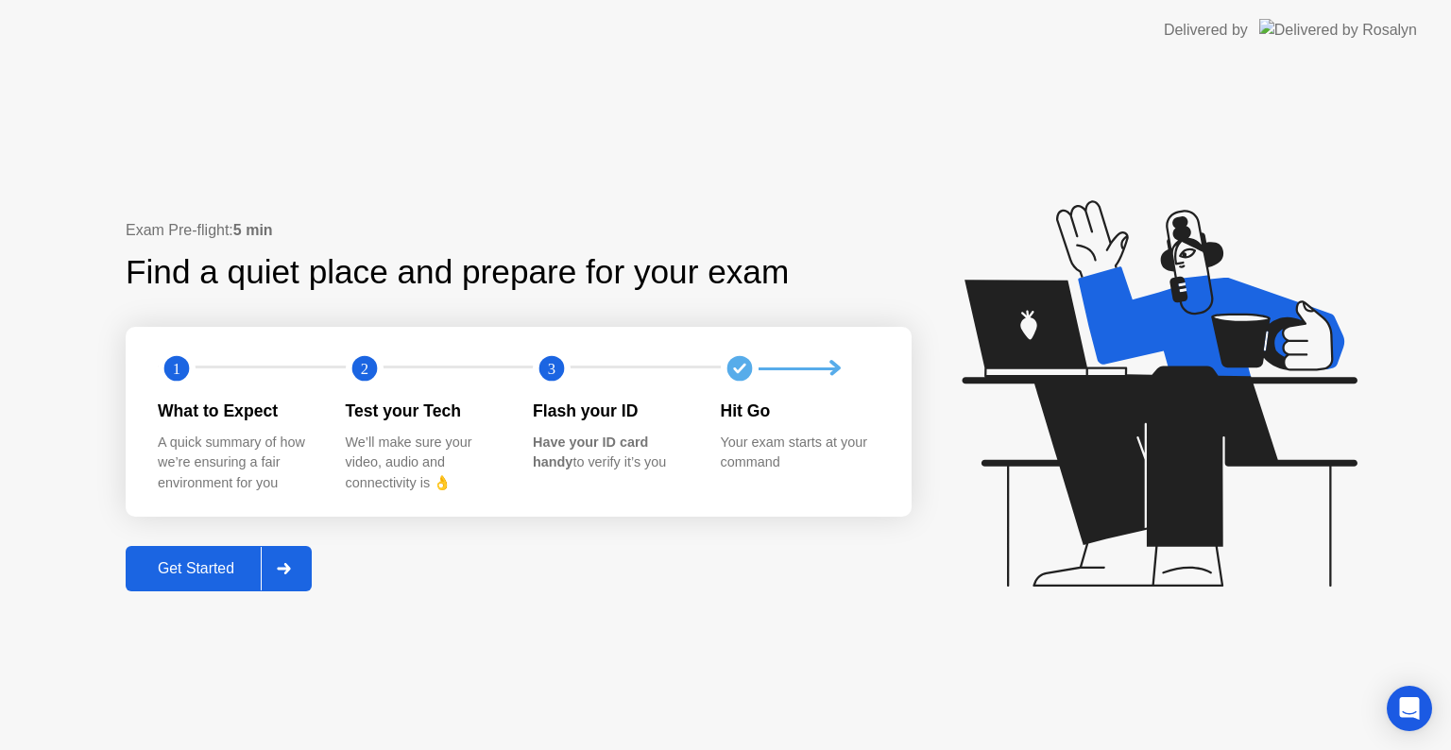
click at [211, 582] on button "Get Started" at bounding box center [219, 568] width 186 height 45
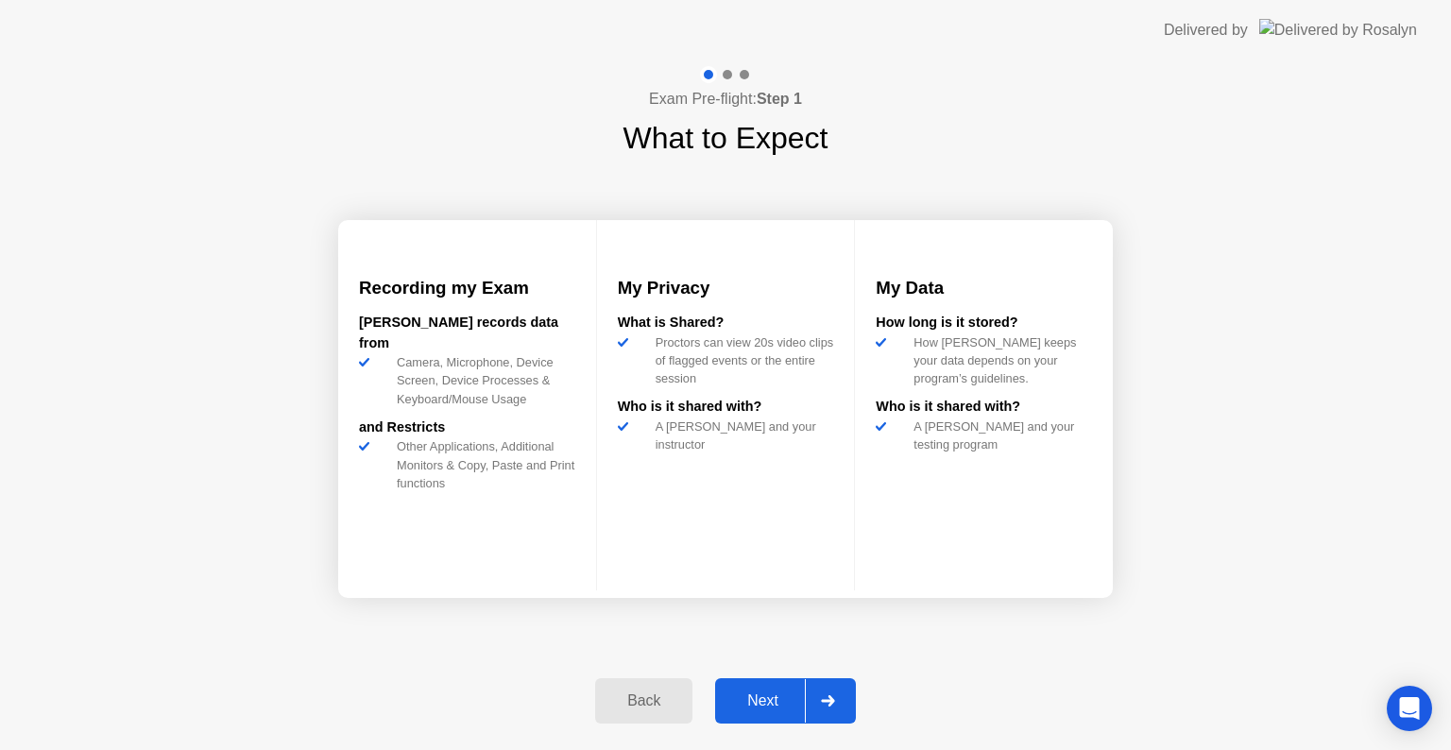
click at [765, 684] on button "Next" at bounding box center [785, 700] width 141 height 45
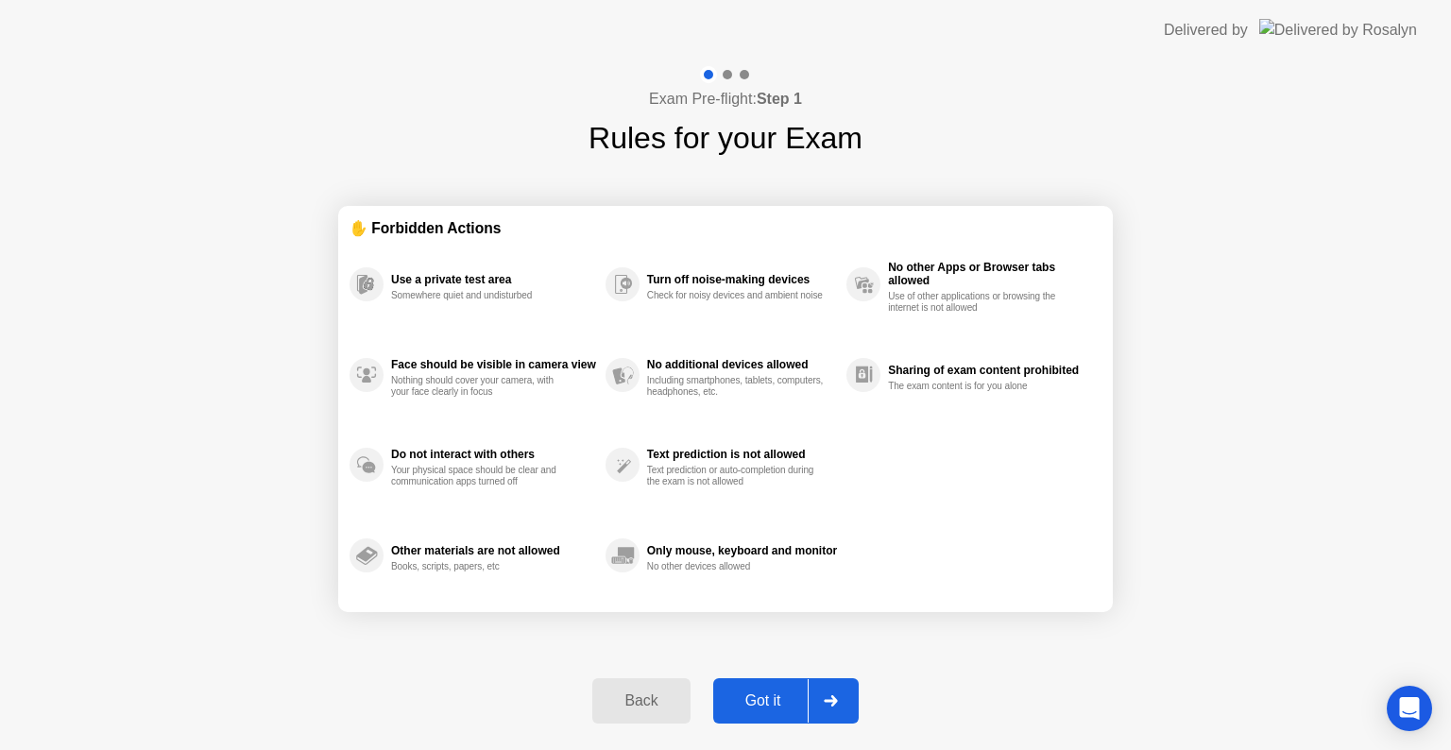
click at [760, 695] on div "Got it" at bounding box center [763, 700] width 89 height 17
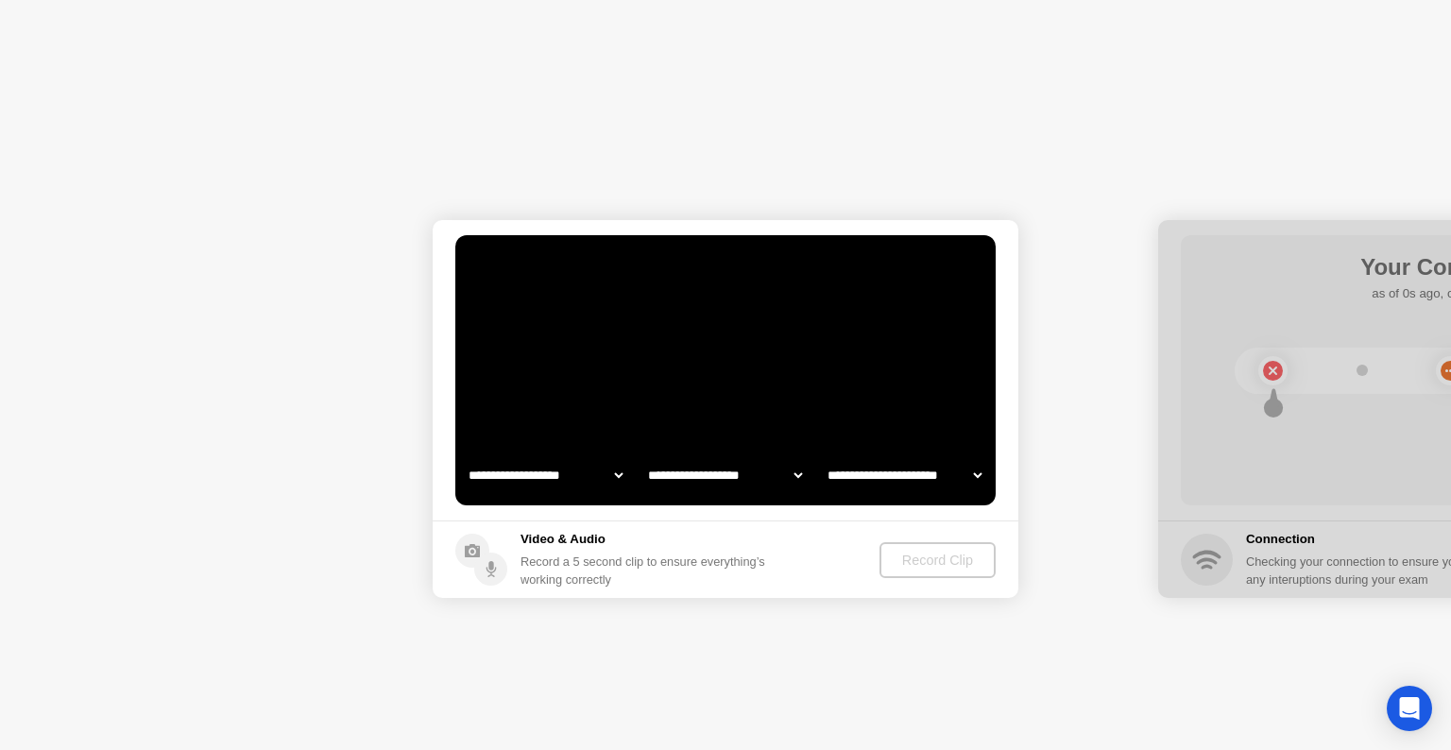
select select "**********"
select select "*******"
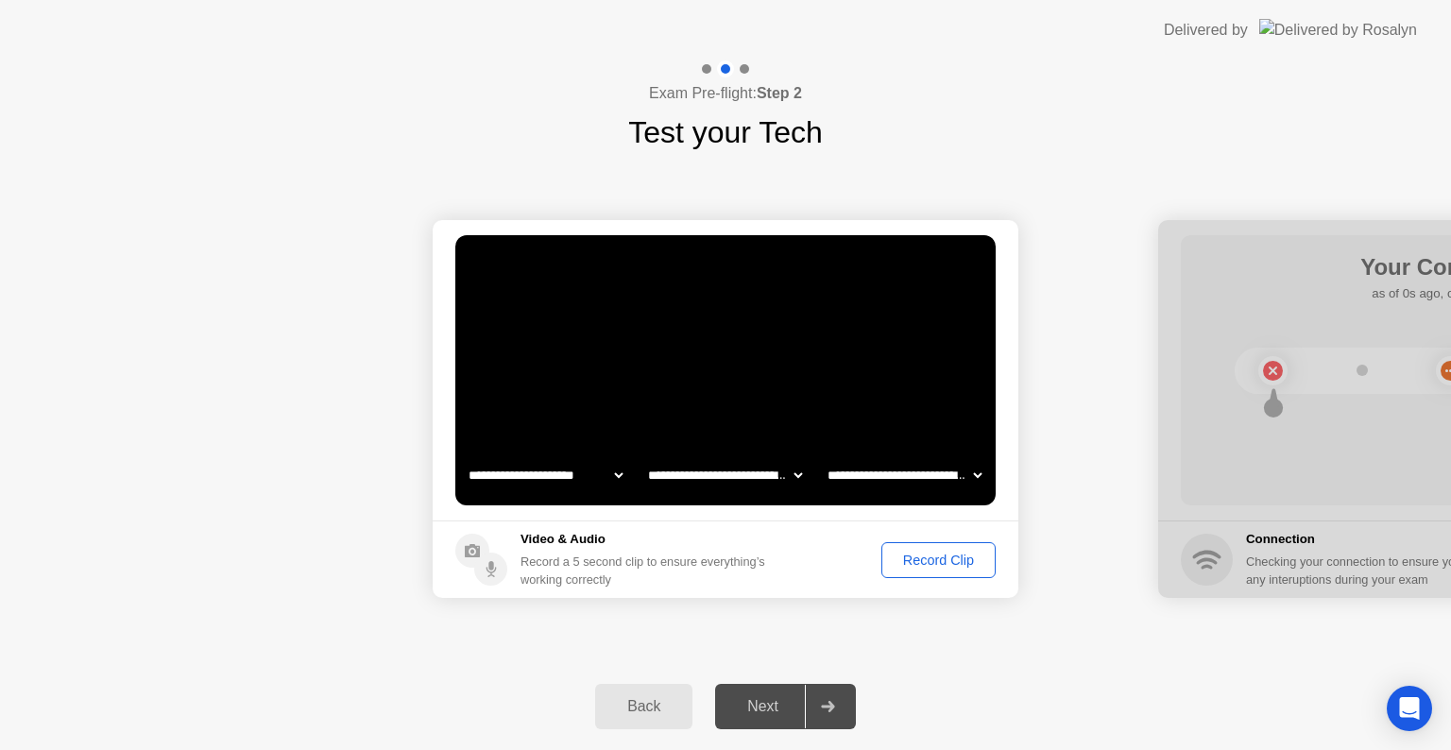
click at [786, 712] on div "Next" at bounding box center [763, 706] width 84 height 17
click at [942, 560] on div "Record Clip" at bounding box center [938, 560] width 101 height 15
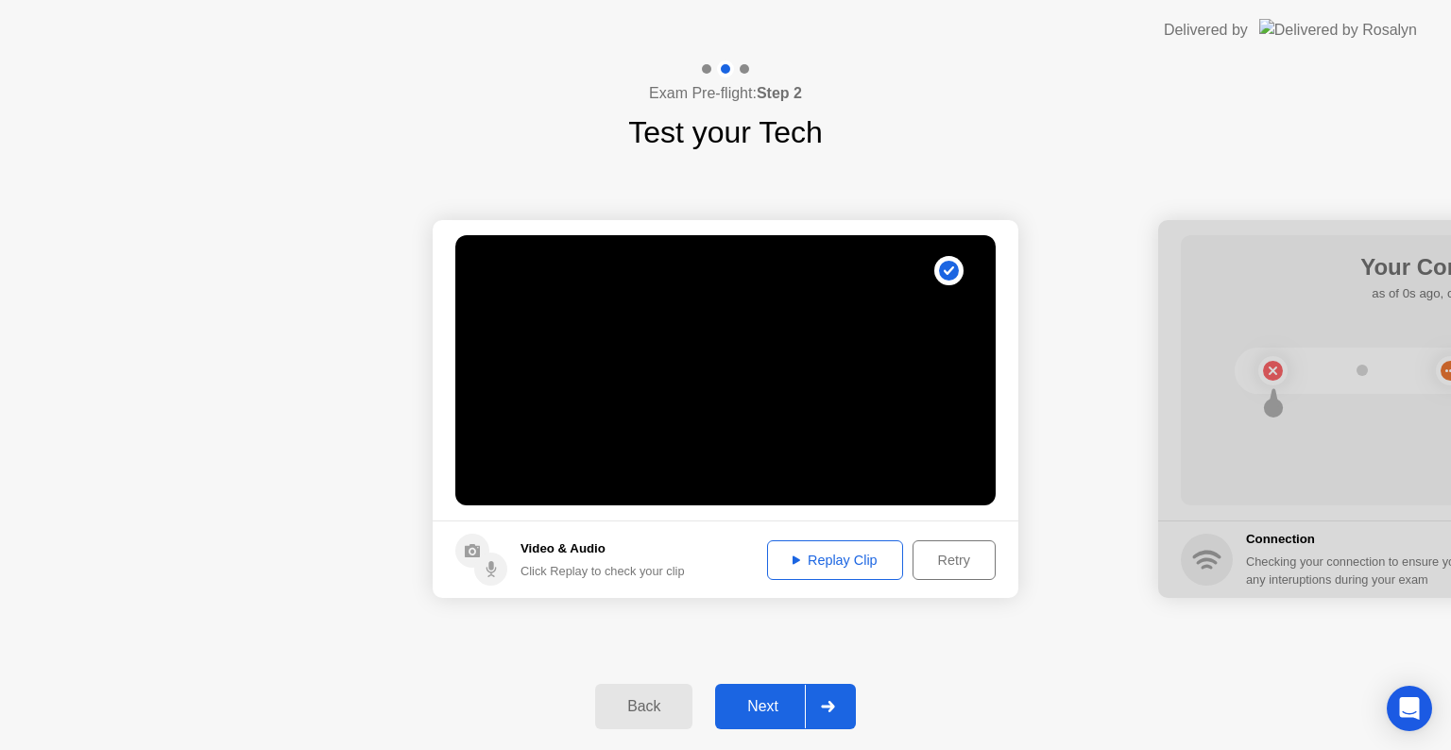
click at [866, 570] on button "Replay Clip" at bounding box center [835, 560] width 136 height 40
click at [790, 698] on div "Next" at bounding box center [763, 706] width 84 height 17
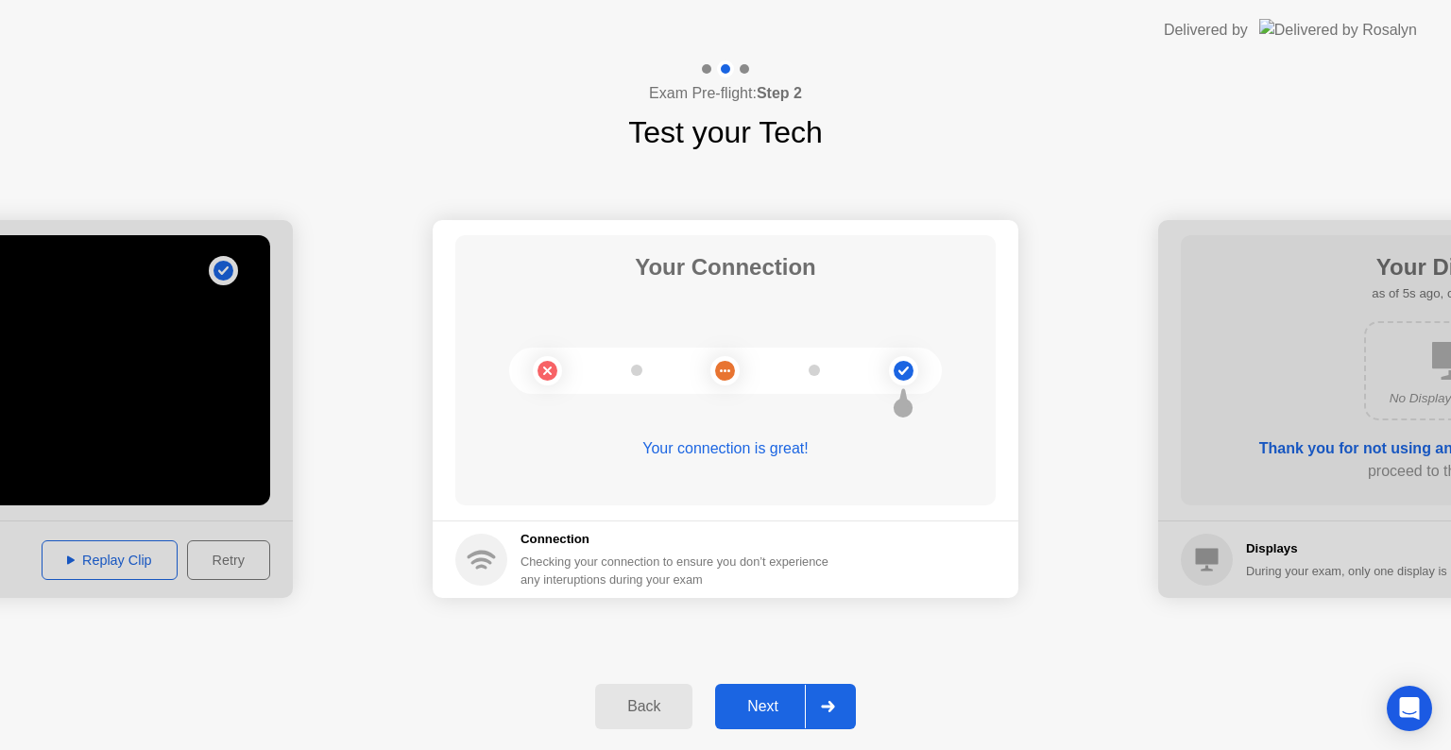
click at [780, 700] on div "Next" at bounding box center [763, 706] width 84 height 17
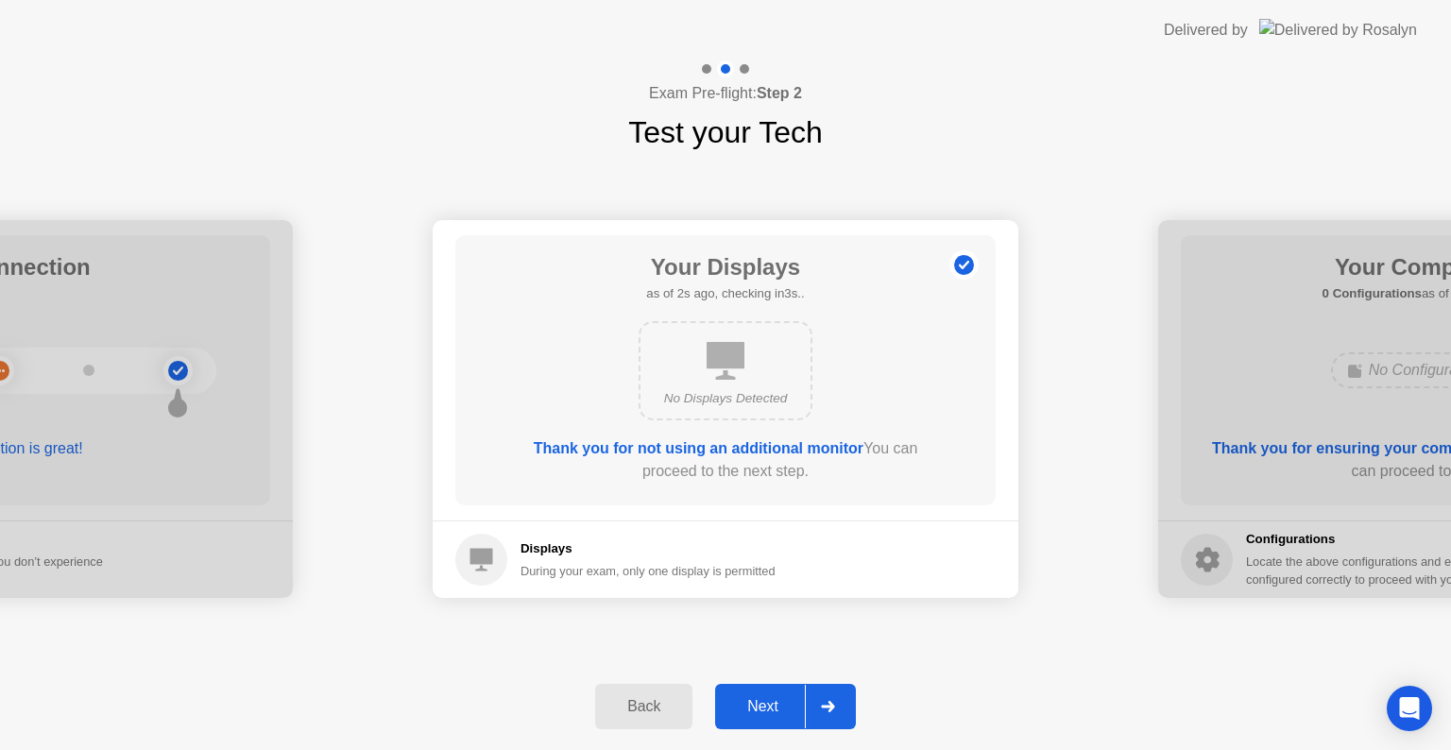
click at [780, 700] on div "Next" at bounding box center [763, 706] width 84 height 17
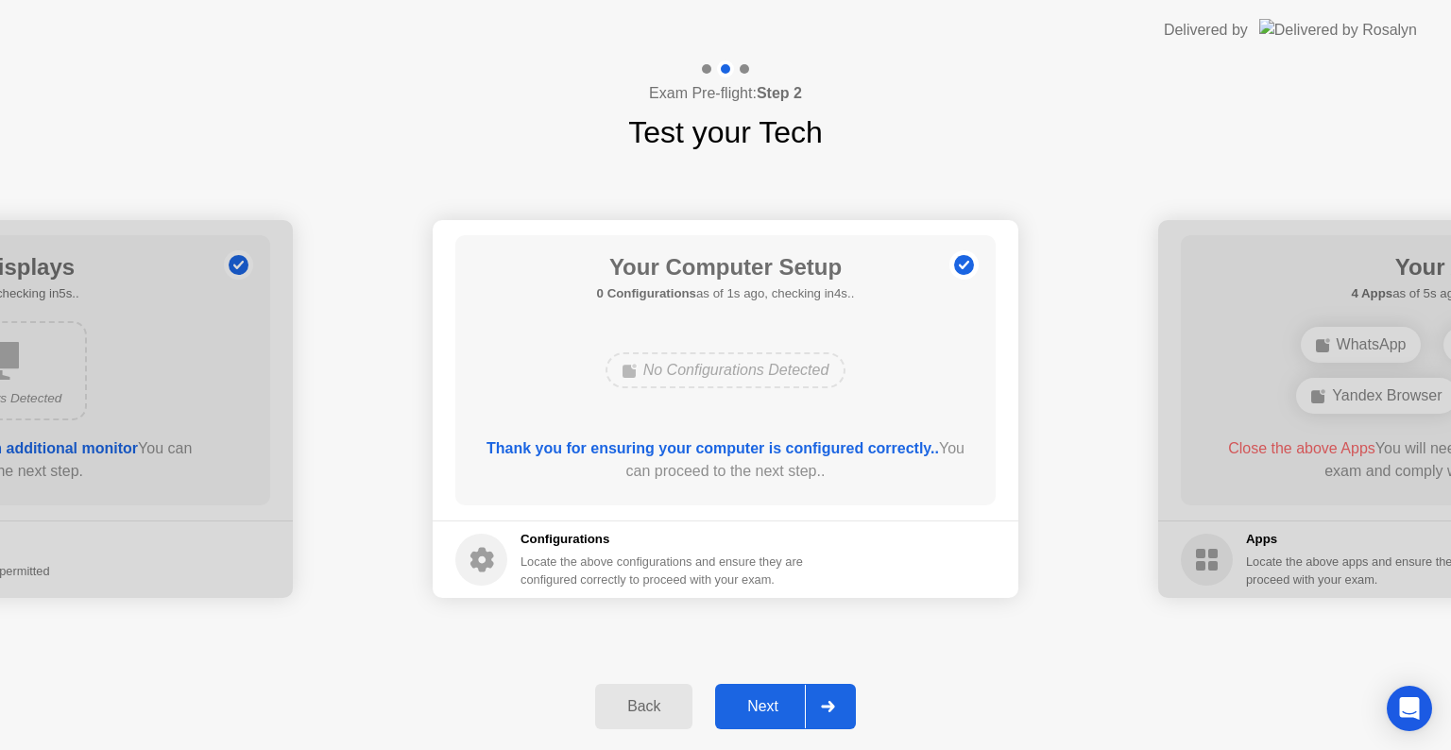
click at [779, 700] on div "Next" at bounding box center [763, 706] width 84 height 17
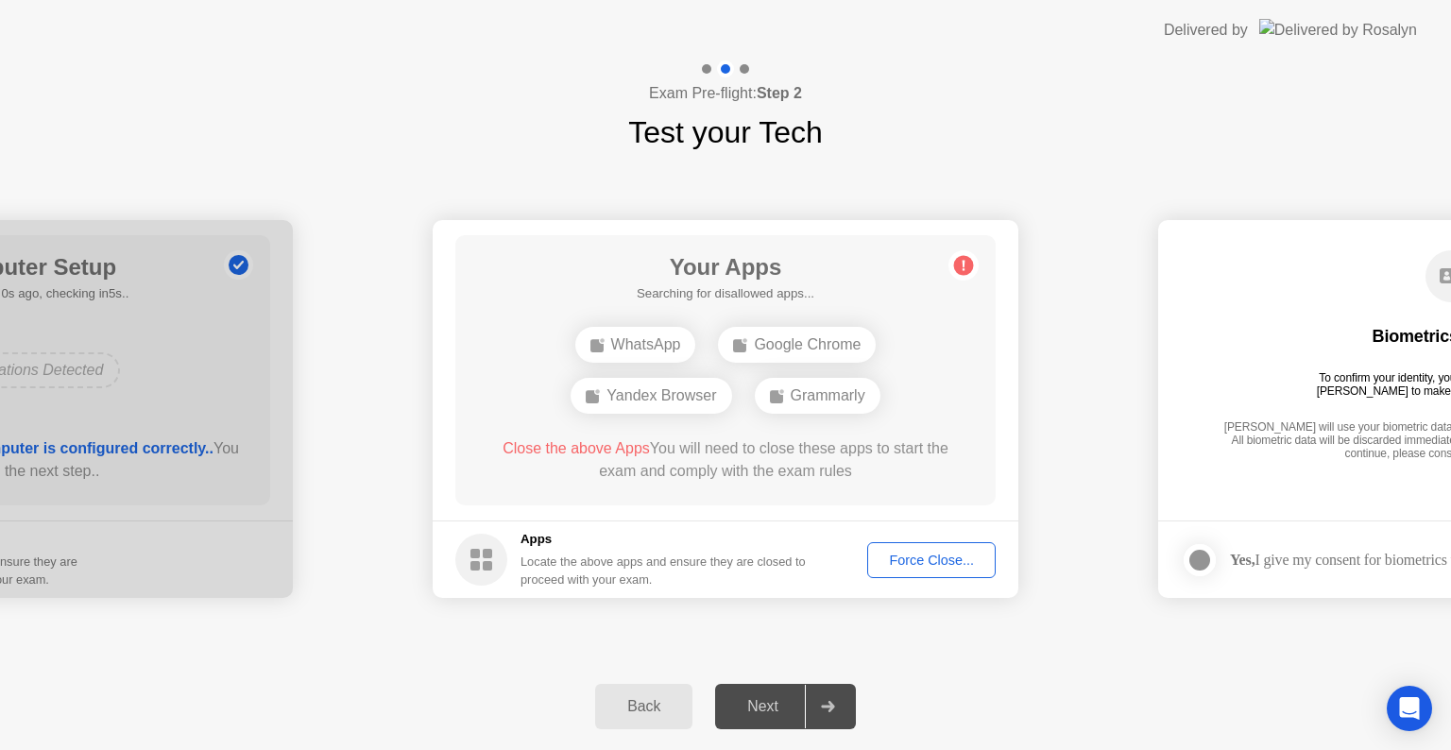
click at [779, 700] on div "Next" at bounding box center [763, 706] width 84 height 17
click at [939, 560] on div "Force Close..." at bounding box center [931, 560] width 115 height 15
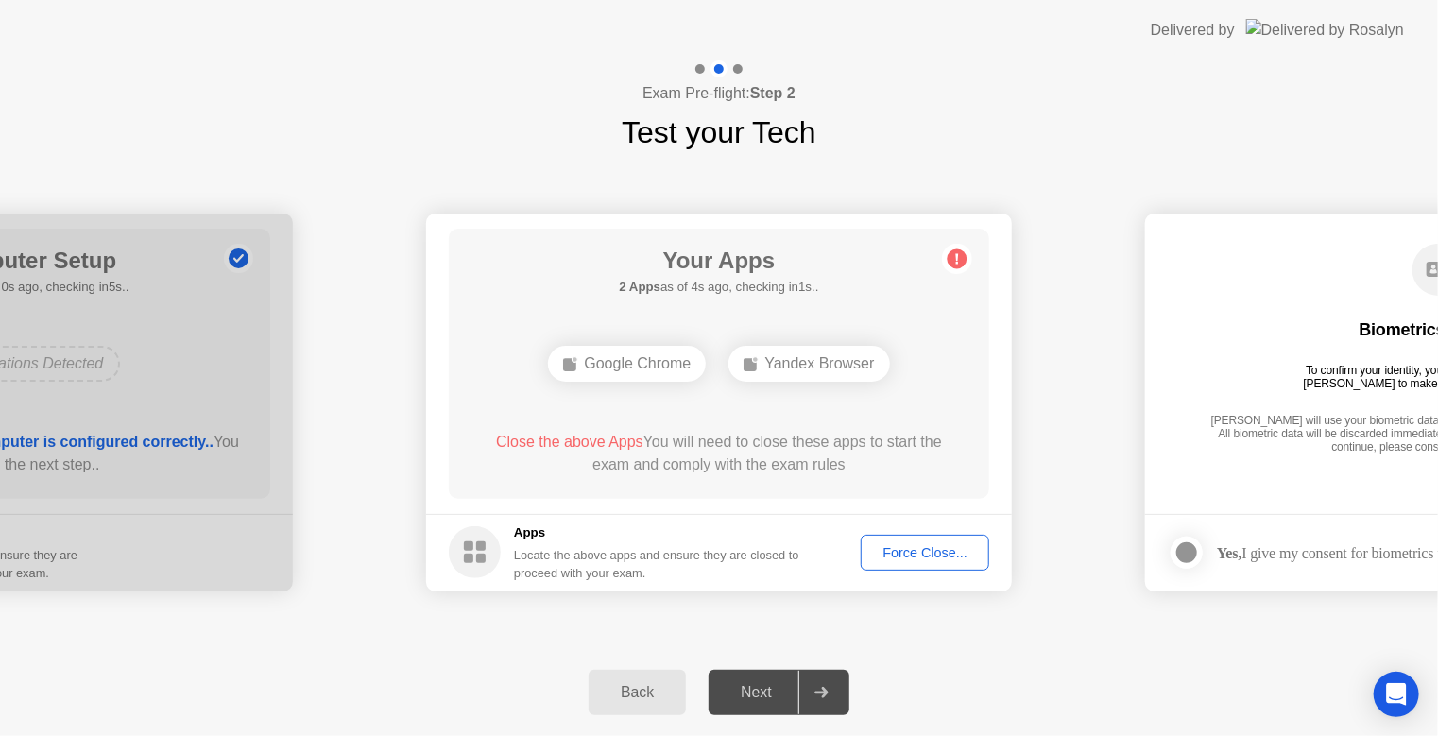
click at [660, 367] on div "Google Chrome" at bounding box center [627, 364] width 158 height 36
click at [781, 366] on div "Yandex Browser" at bounding box center [808, 364] width 161 height 36
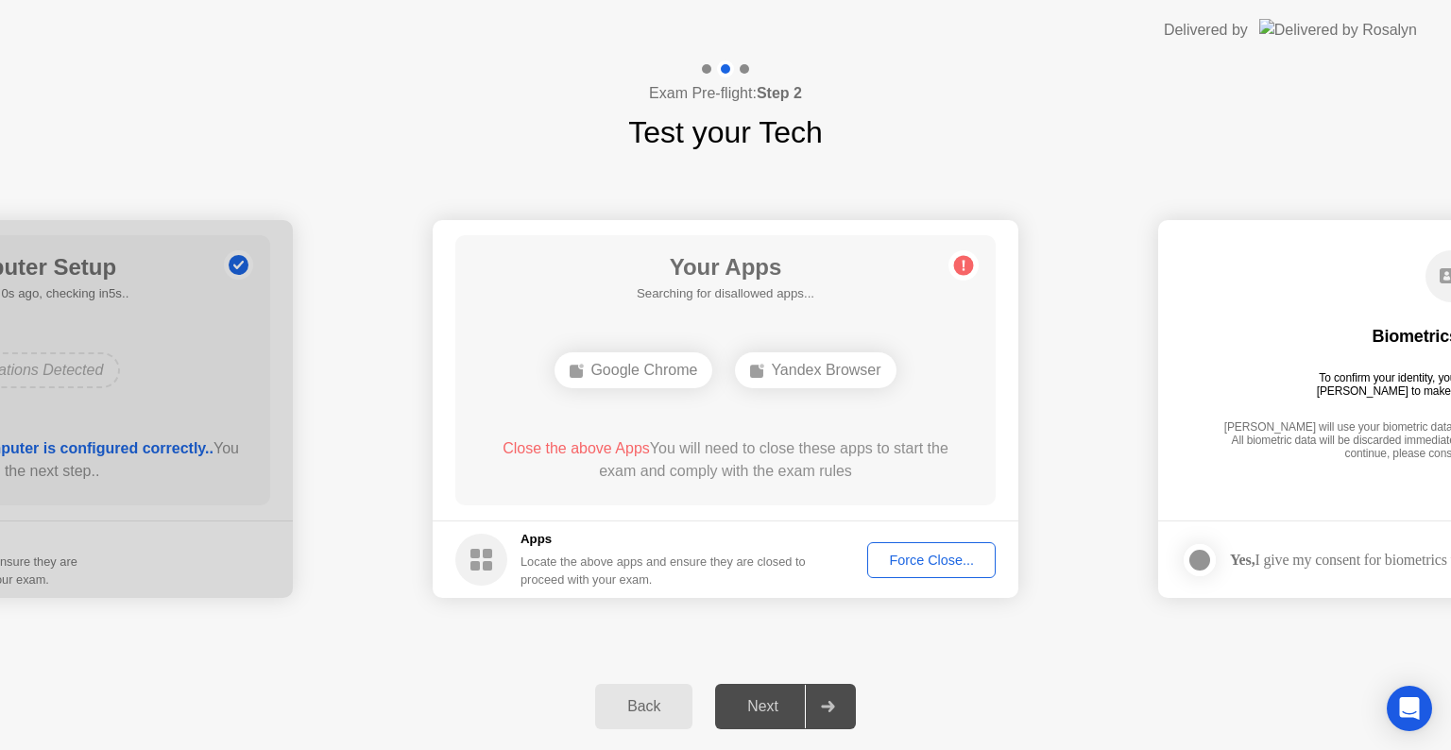
click at [913, 557] on div "Force Close..." at bounding box center [931, 560] width 115 height 15
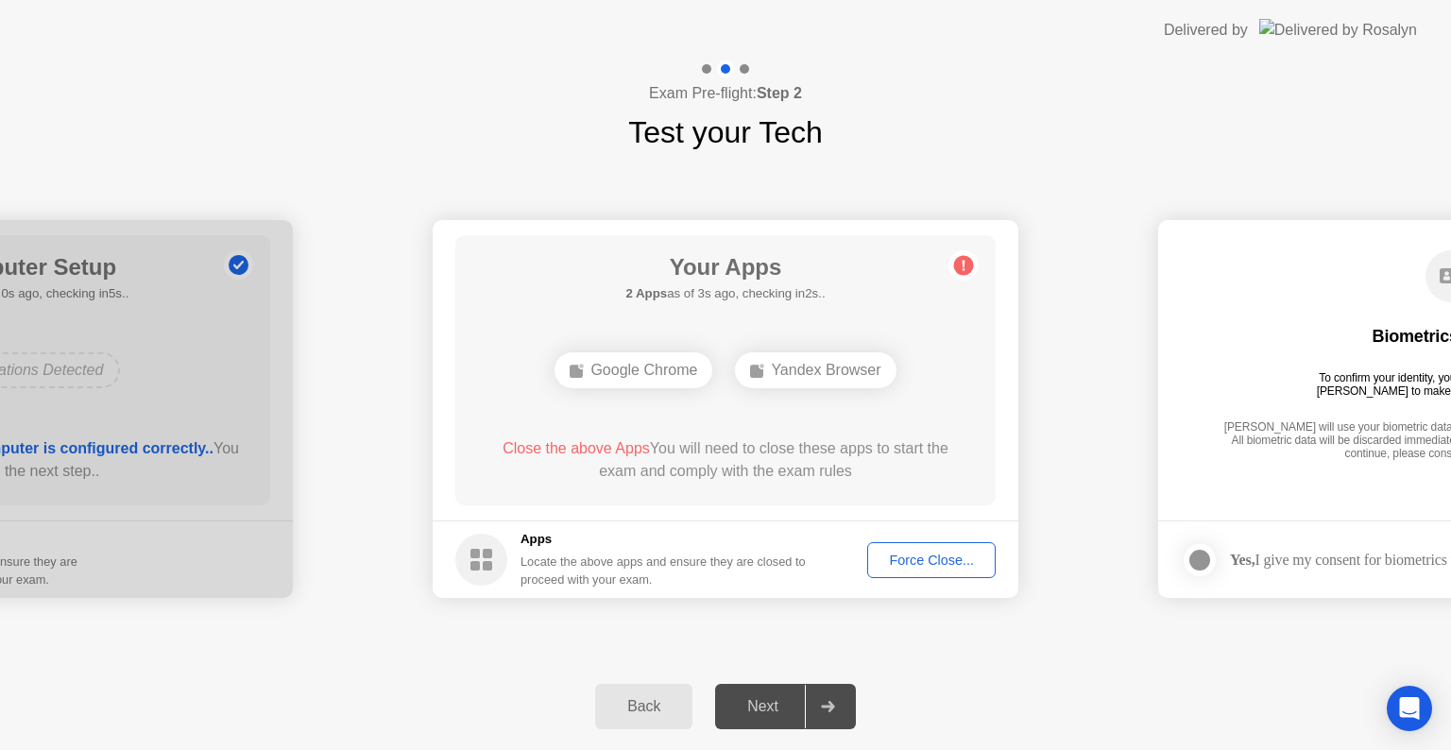
click at [915, 554] on div "Force Close..." at bounding box center [931, 560] width 115 height 15
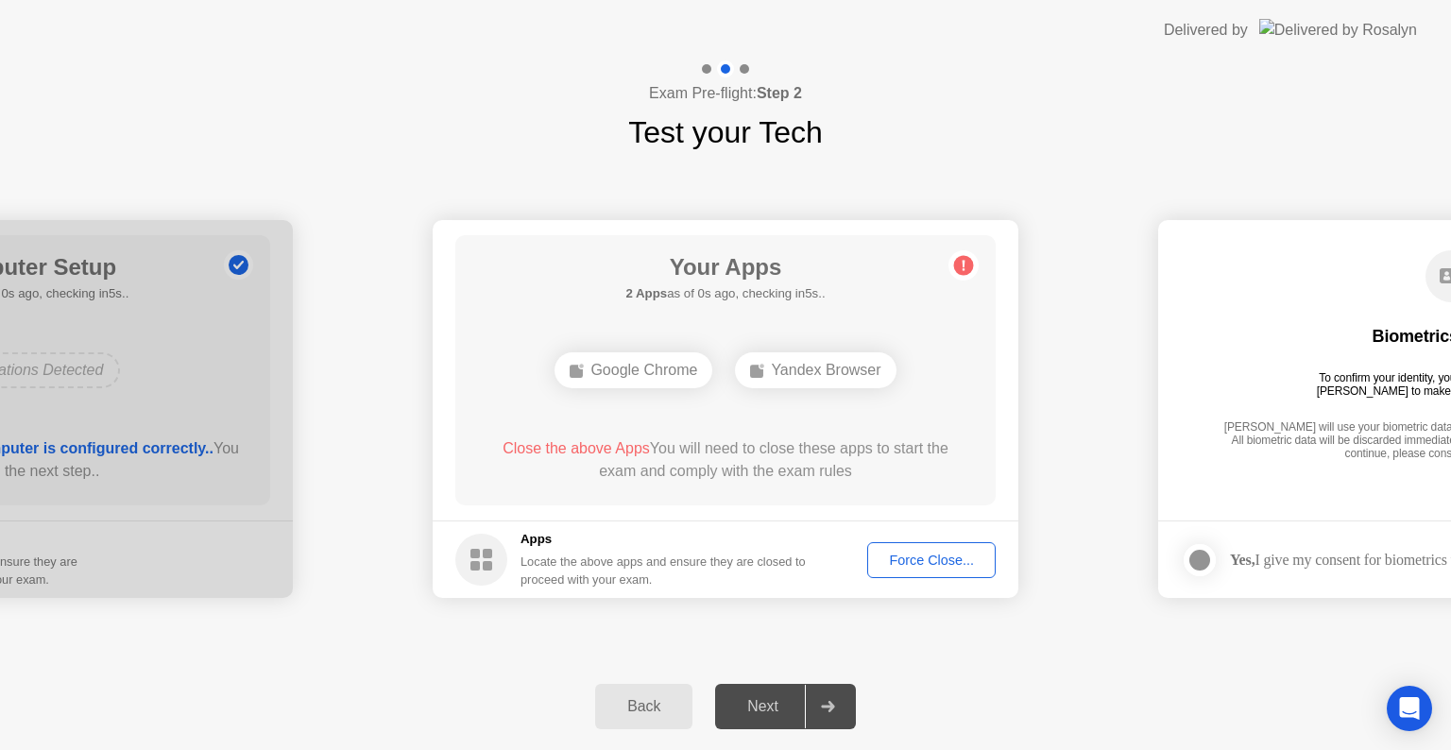
click at [960, 573] on button "Force Close..." at bounding box center [931, 560] width 128 height 36
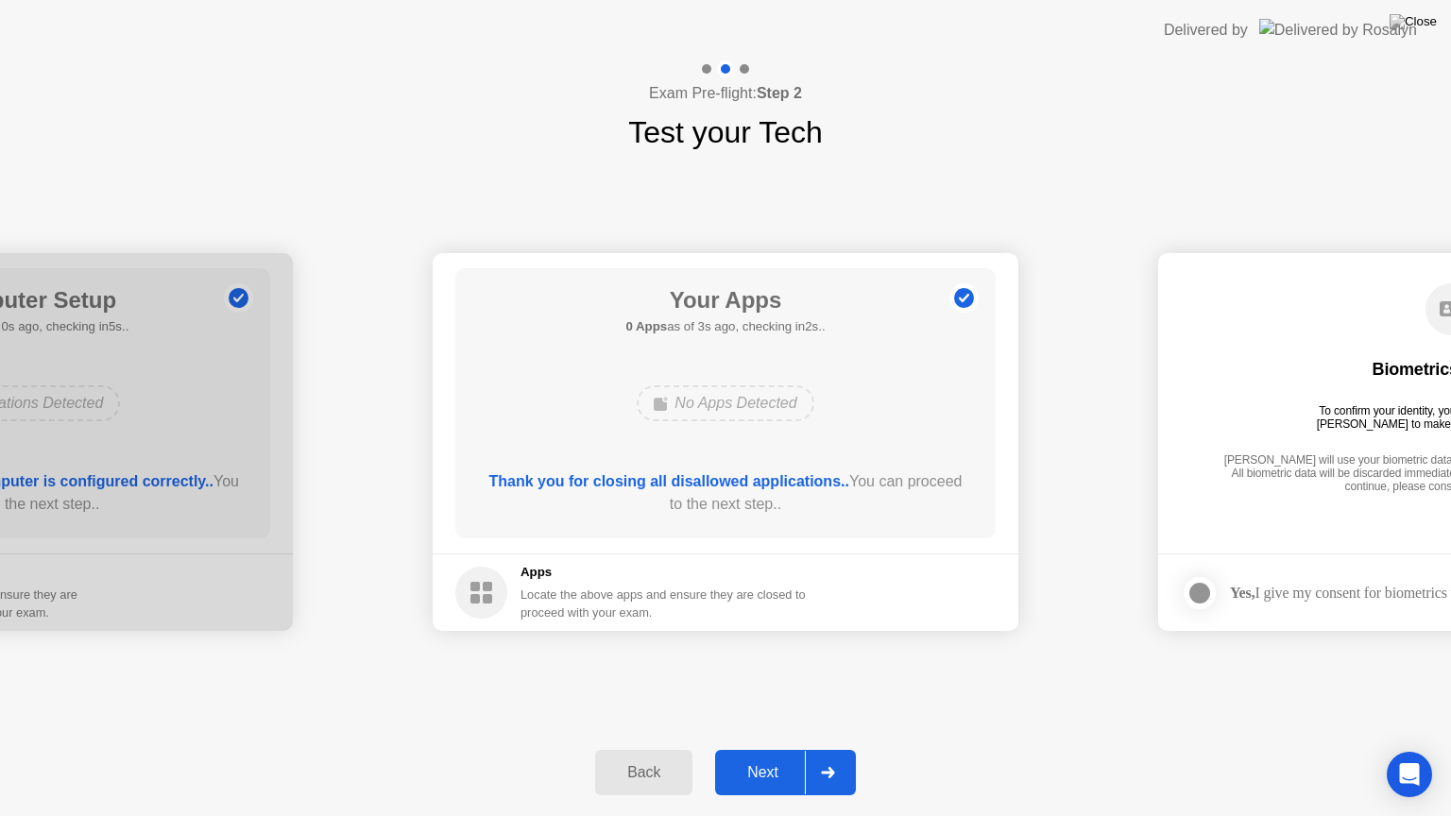
click at [779, 749] on div "Next" at bounding box center [763, 772] width 84 height 17
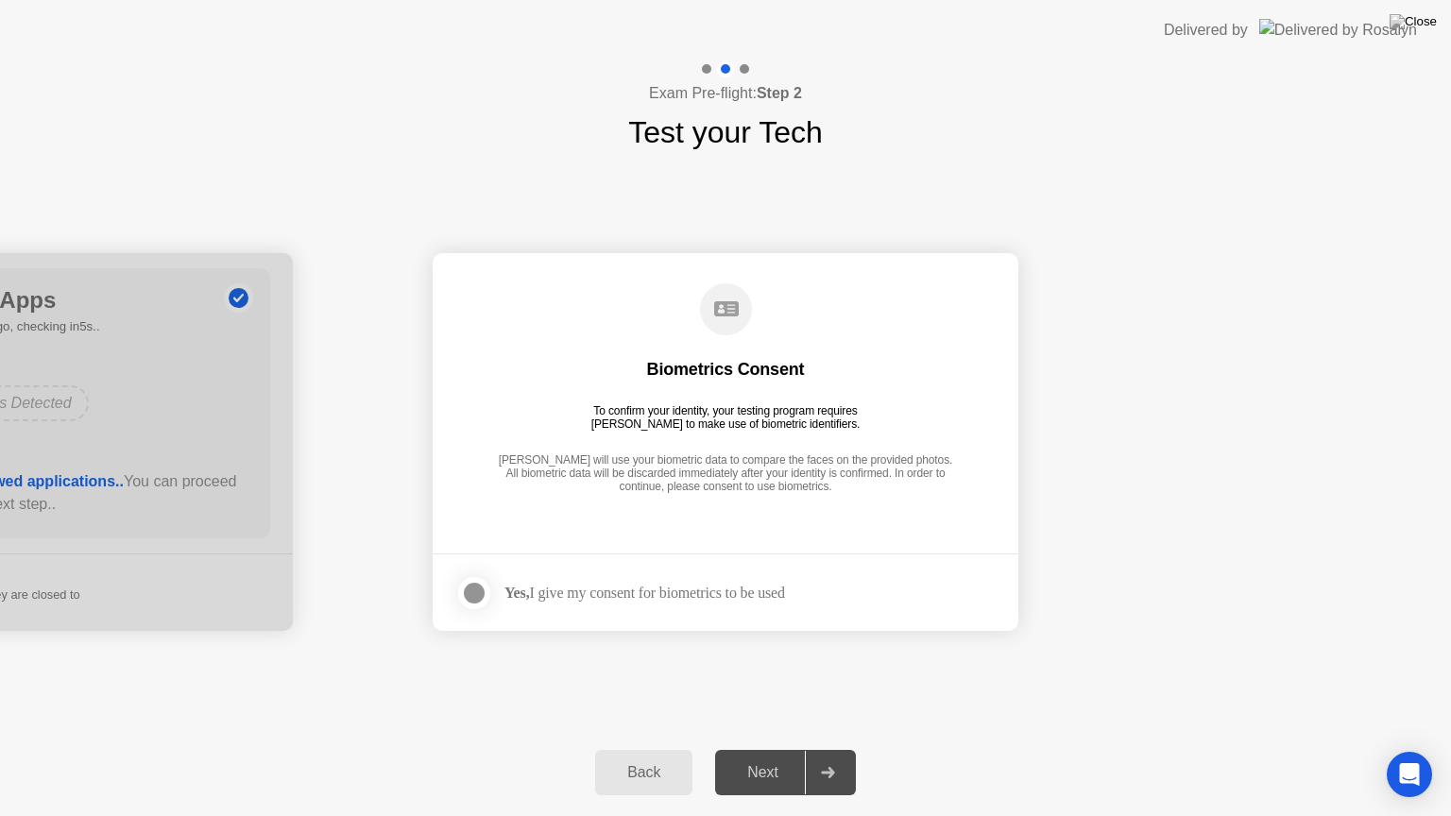
click at [779, 749] on div "Next" at bounding box center [763, 772] width 84 height 17
click at [726, 594] on div "Yes, I give my consent for biometrics to be used" at bounding box center [644, 593] width 281 height 18
click at [709, 315] on circle at bounding box center [726, 309] width 52 height 52
click at [647, 514] on main "Biometrics Consent To confirm your identity, your testing program requires [PER…" at bounding box center [726, 403] width 586 height 300
click at [472, 596] on div at bounding box center [474, 593] width 23 height 23
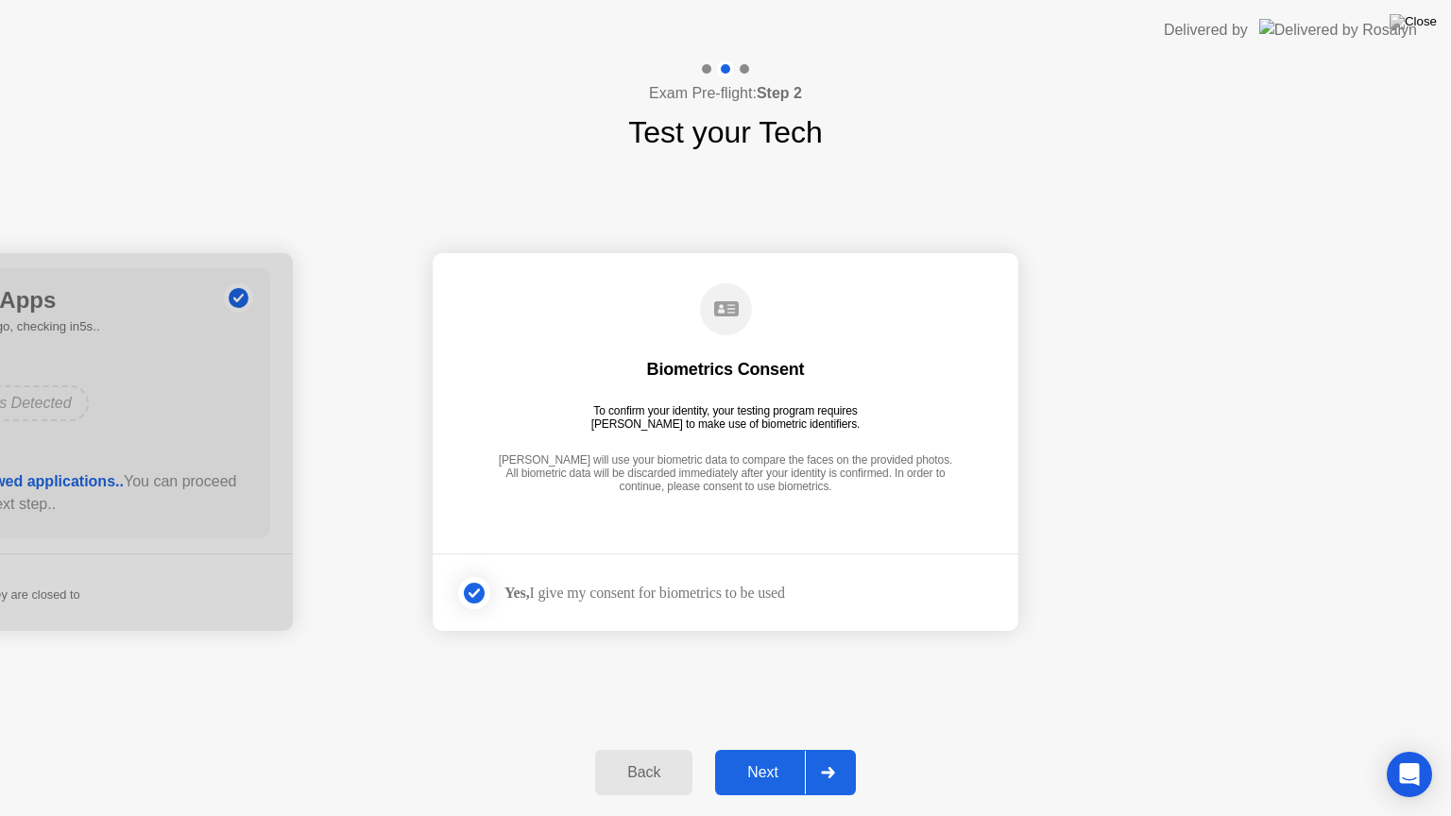
click at [775, 749] on div "Next" at bounding box center [763, 772] width 84 height 17
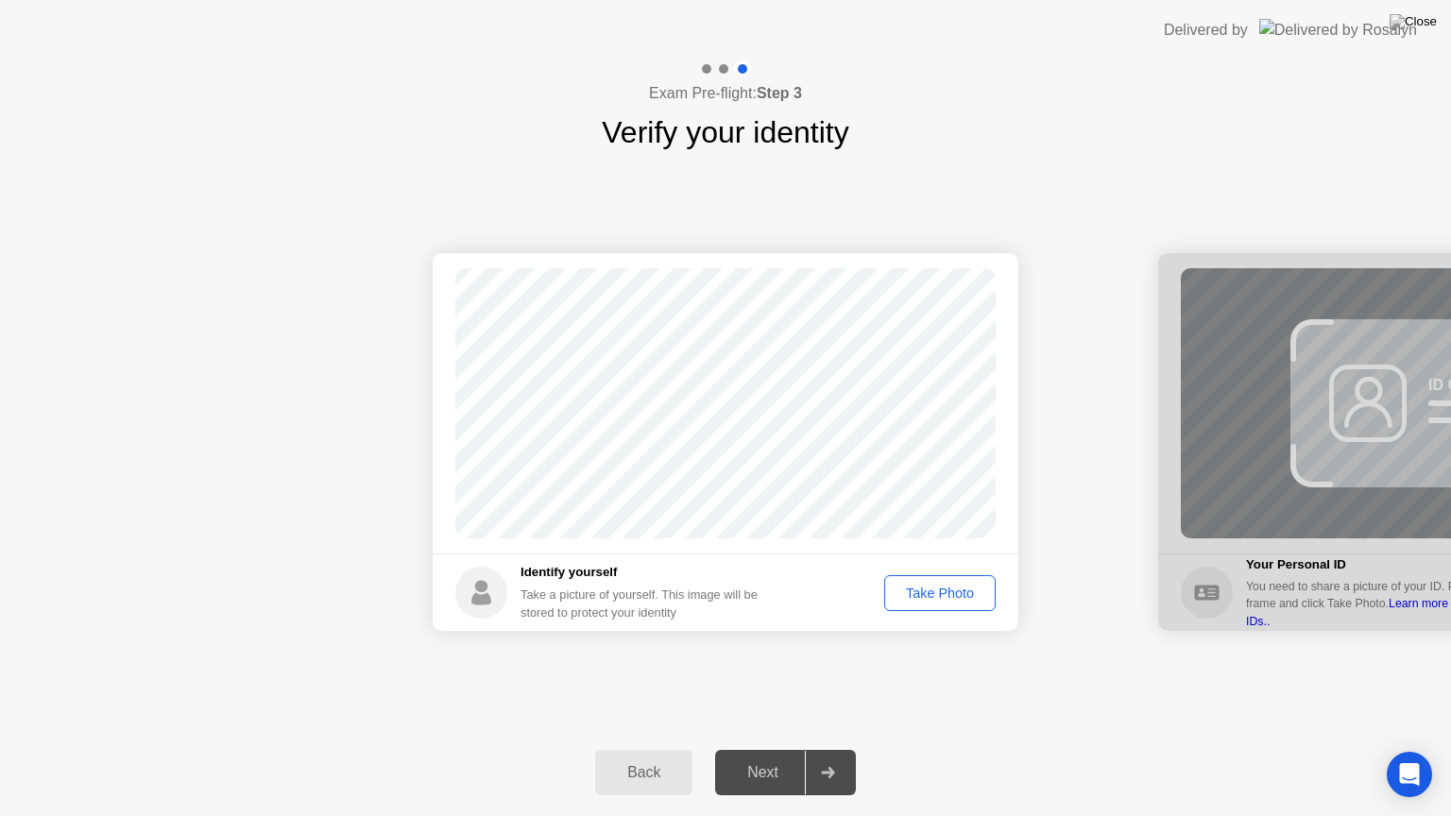
click at [971, 592] on div "Take Photo" at bounding box center [940, 593] width 98 height 15
click at [774, 749] on button "Next" at bounding box center [785, 772] width 141 height 45
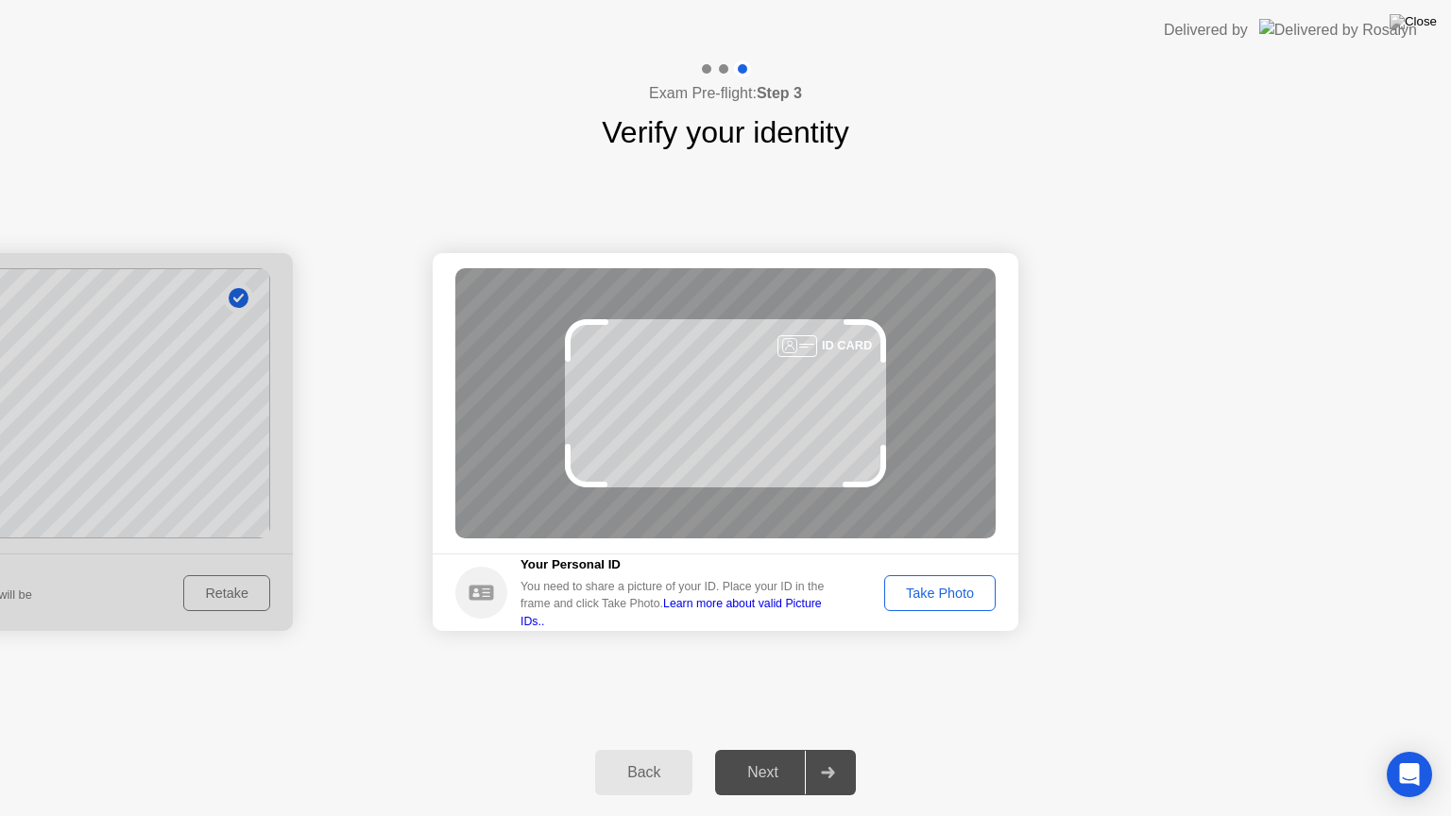
click at [922, 595] on div "Take Photo" at bounding box center [940, 593] width 98 height 15
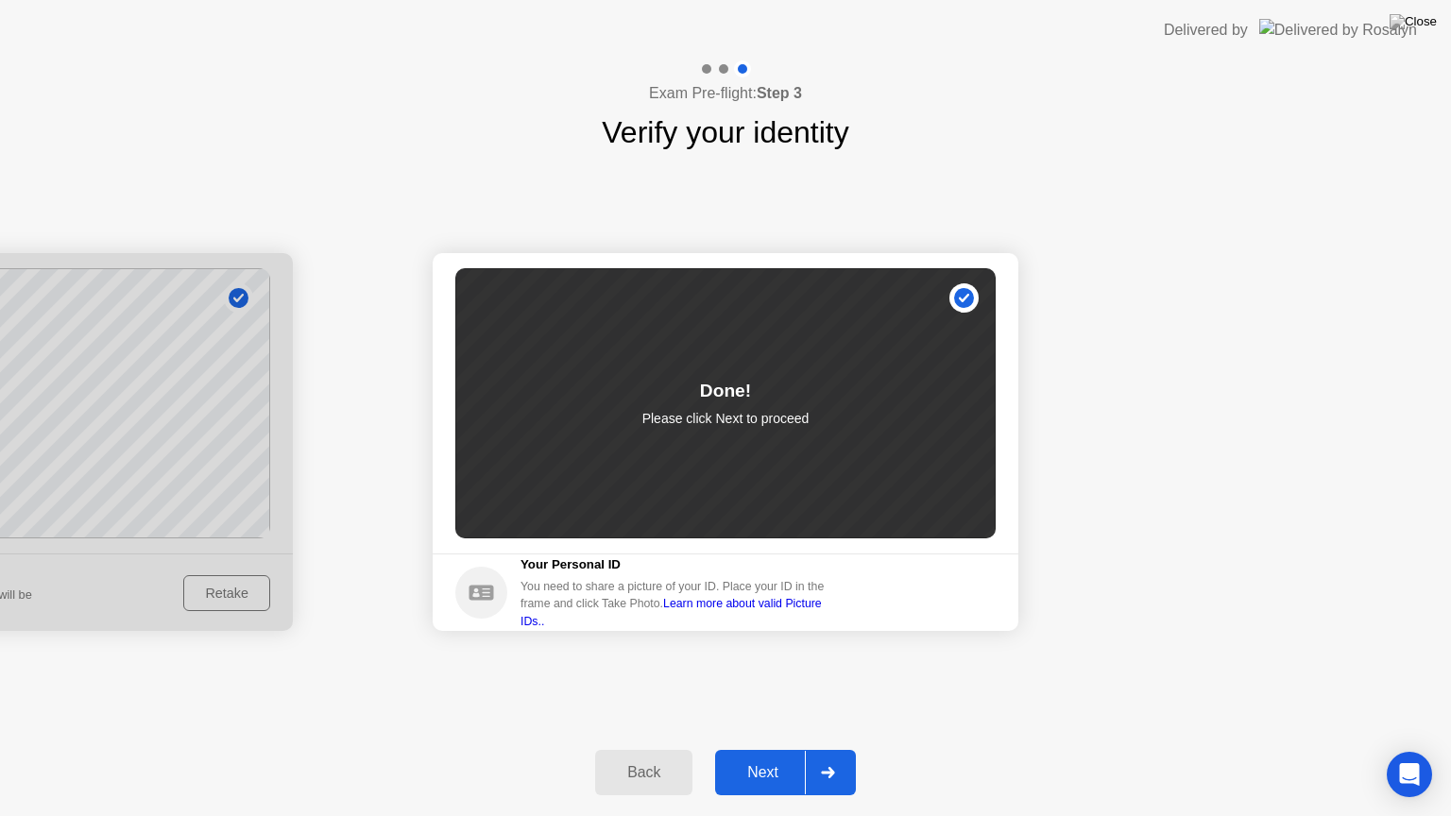
click at [775, 749] on div "Next" at bounding box center [763, 772] width 84 height 17
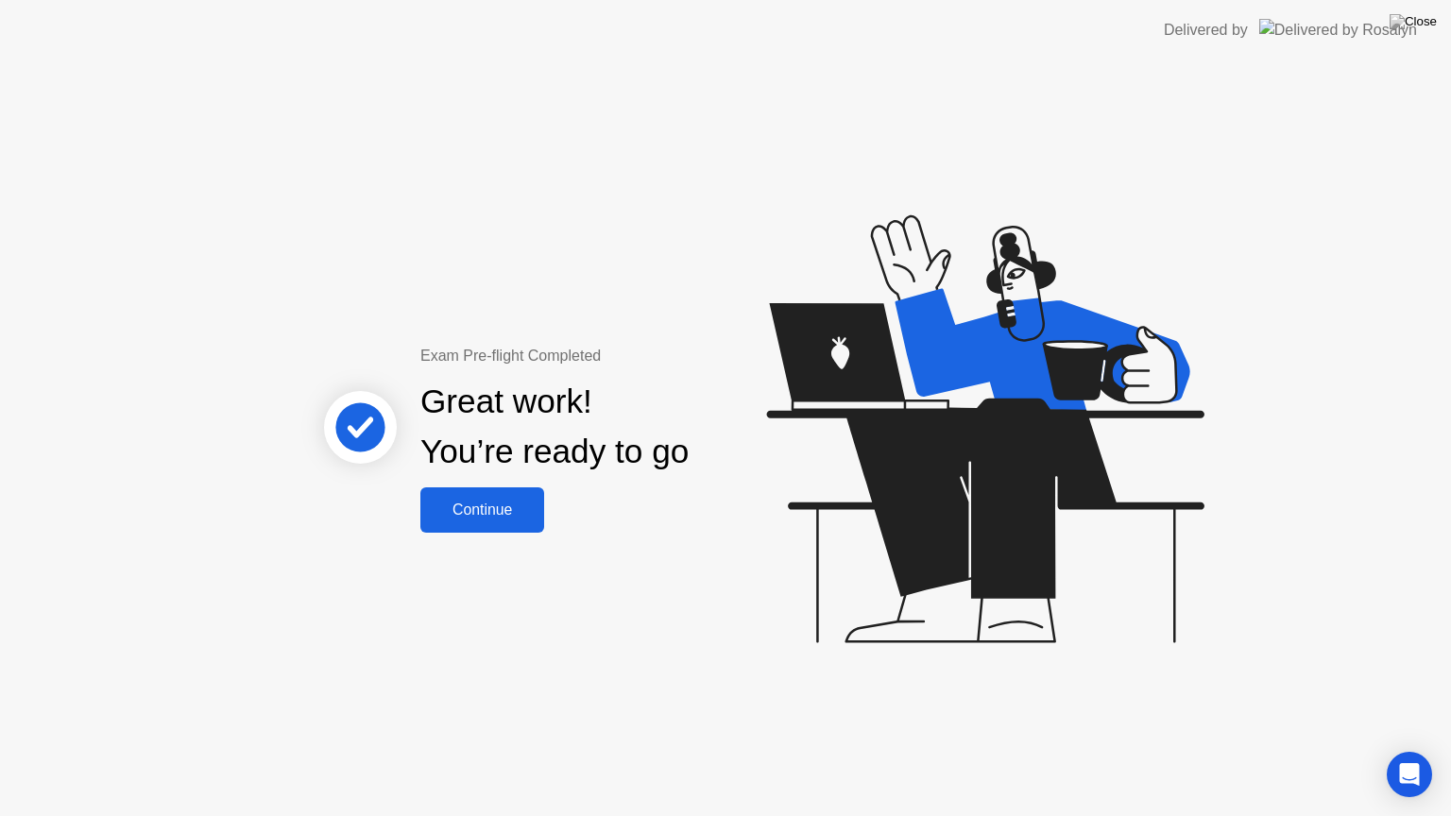
click at [533, 512] on div "Continue" at bounding box center [482, 510] width 112 height 17
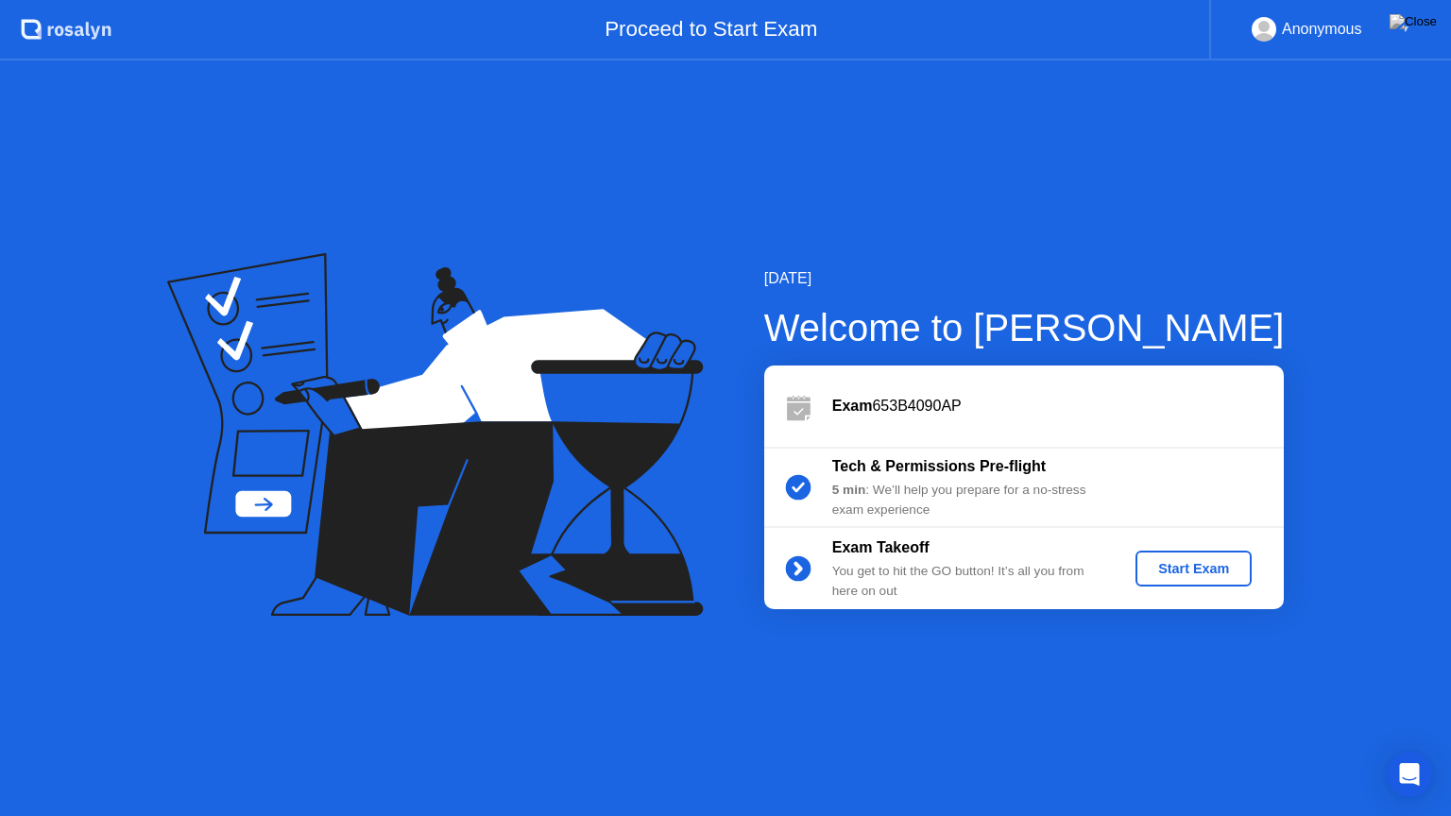
click at [1156, 561] on div "Start Exam" at bounding box center [1193, 568] width 101 height 15
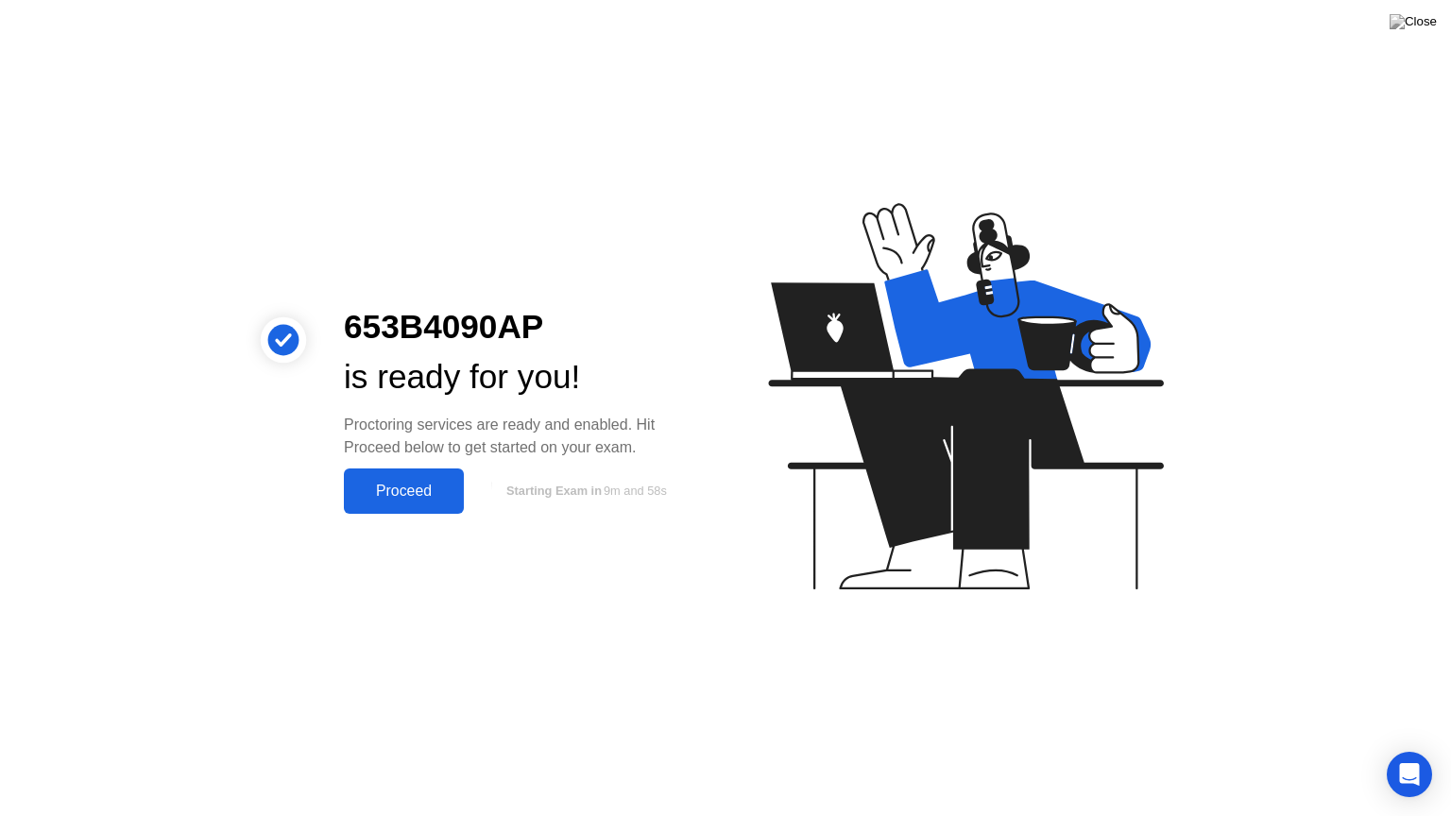
click at [446, 483] on div "Proceed" at bounding box center [403, 491] width 109 height 17
